Goal: Navigation & Orientation: Find specific page/section

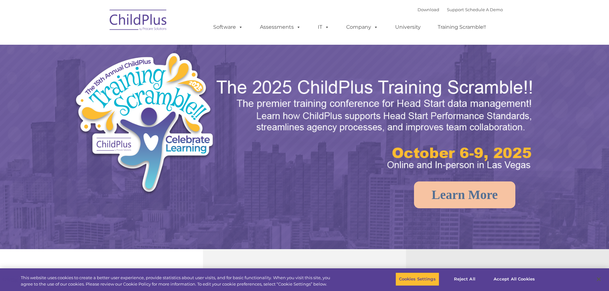
select select "MEDIUM"
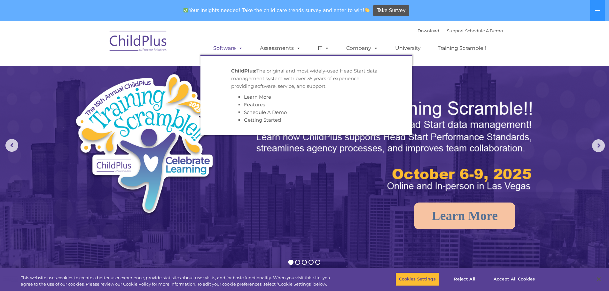
click at [234, 48] on link "Software" at bounding box center [228, 48] width 43 height 13
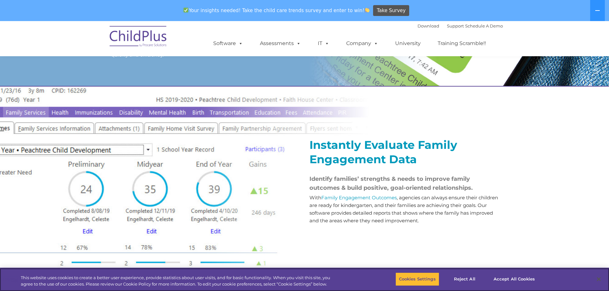
scroll to position [671, 0]
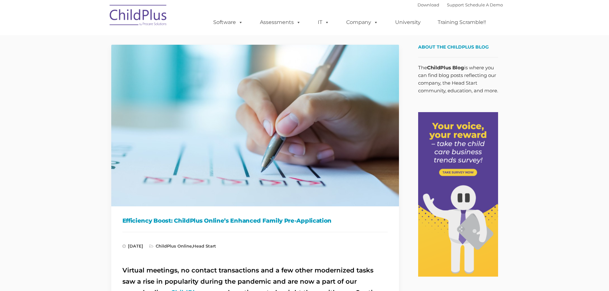
type input ""
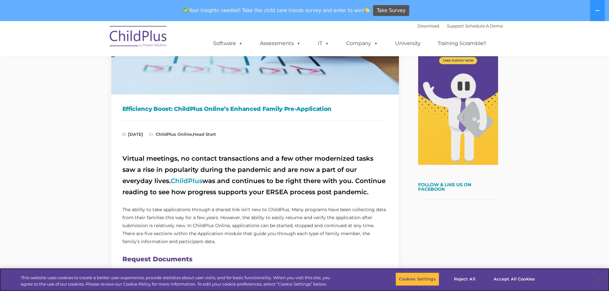
scroll to position [129, 0]
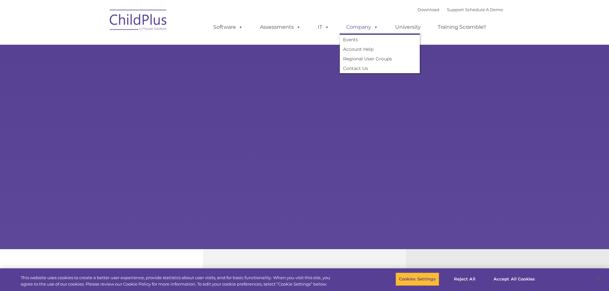
type input ""
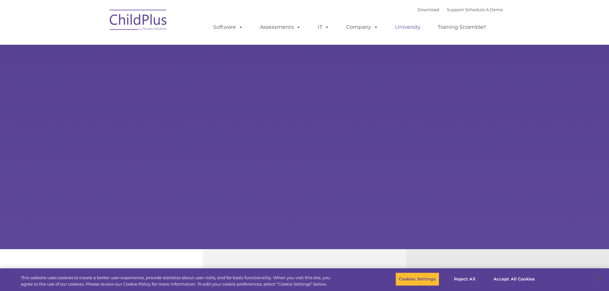
select select "MEDIUM"
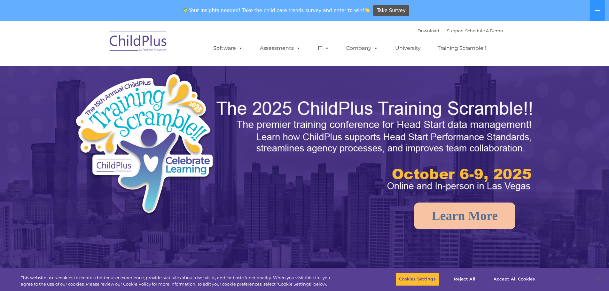
click at [413, 9] on div "Your insights needed! Take the child care trends survey and enter to win! Take …" at bounding box center [295, 10] width 591 height 21
click at [420, 32] on link "Download" at bounding box center [429, 30] width 22 height 5
